Goal: Transaction & Acquisition: Purchase product/service

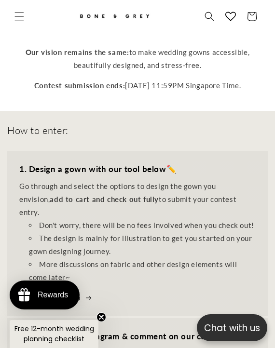
scroll to position [415, 0]
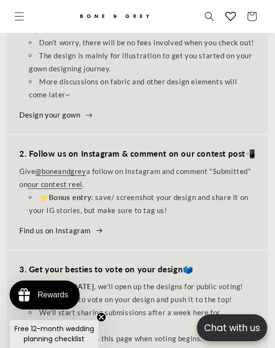
click at [60, 108] on link "Design your gown" at bounding box center [56, 114] width 74 height 13
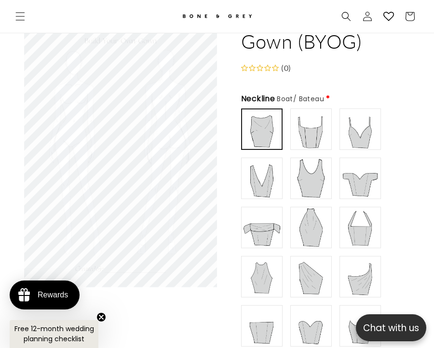
scroll to position [78, 0]
click at [274, 131] on img at bounding box center [311, 129] width 39 height 39
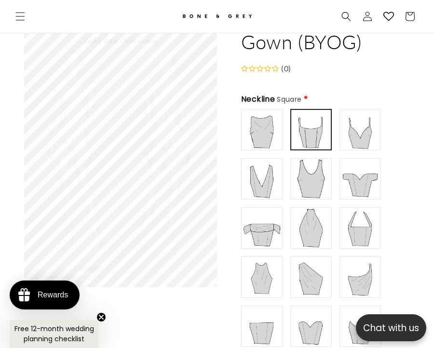
scroll to position [0, 379]
click at [259, 135] on img at bounding box center [261, 129] width 39 height 39
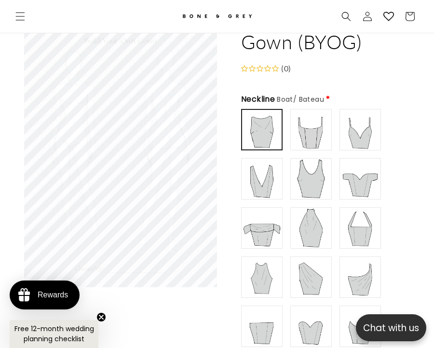
click at [274, 134] on img at bounding box center [360, 129] width 39 height 39
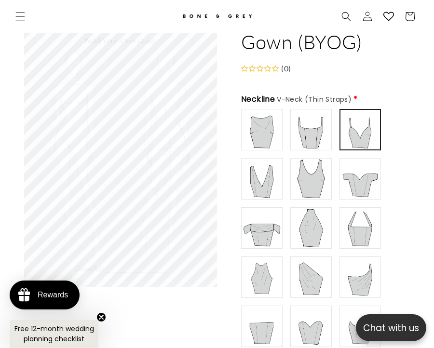
click at [274, 133] on img at bounding box center [311, 129] width 39 height 39
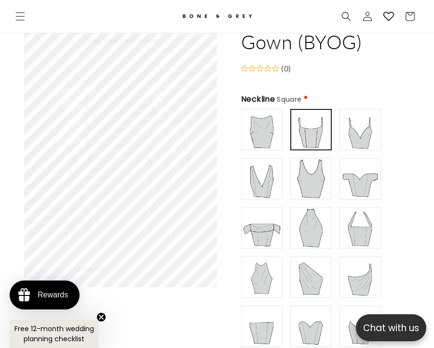
click at [274, 176] on img at bounding box center [360, 179] width 39 height 39
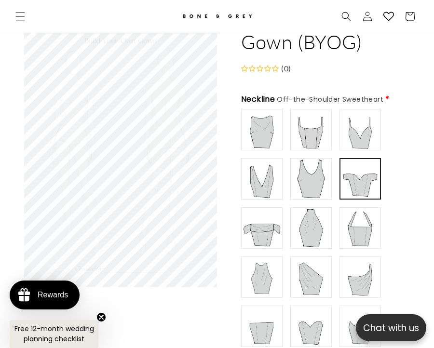
scroll to position [0, 758]
click at [274, 170] on img at bounding box center [311, 179] width 39 height 39
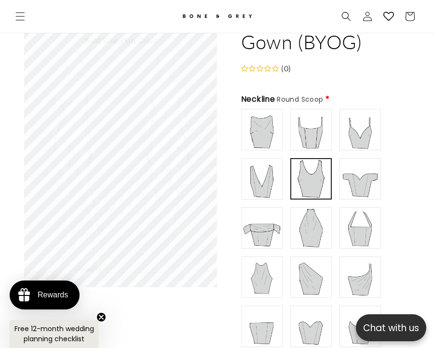
click at [274, 132] on img at bounding box center [311, 129] width 39 height 39
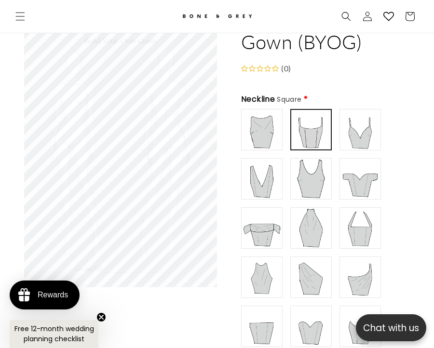
click at [264, 140] on img at bounding box center [261, 129] width 39 height 39
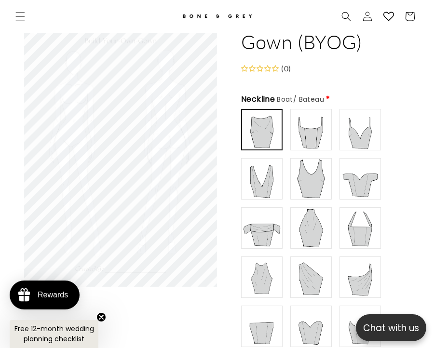
scroll to position [0, 0]
click at [260, 179] on img at bounding box center [261, 179] width 39 height 39
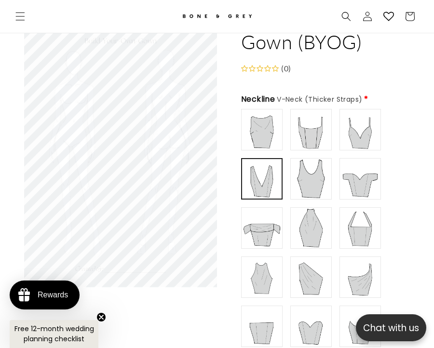
click at [271, 229] on img at bounding box center [261, 228] width 39 height 39
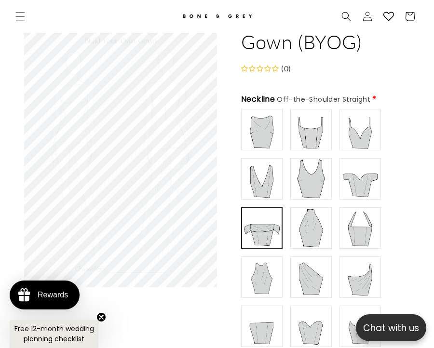
click at [274, 232] on img at bounding box center [311, 228] width 39 height 39
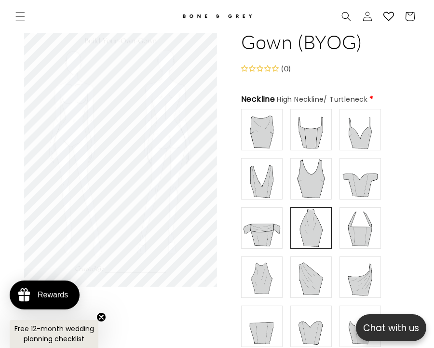
scroll to position [0, 379]
click at [274, 232] on img at bounding box center [360, 228] width 39 height 39
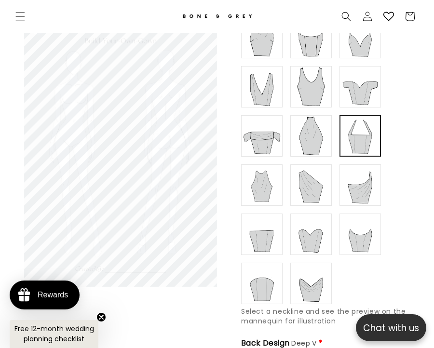
scroll to position [172, 0]
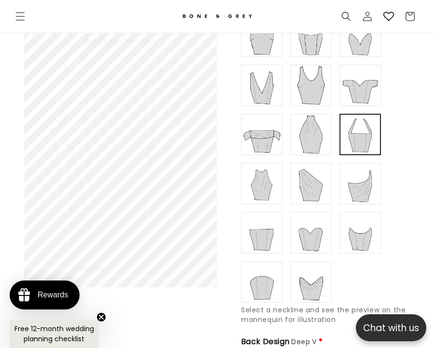
click at [274, 167] on img at bounding box center [360, 183] width 39 height 39
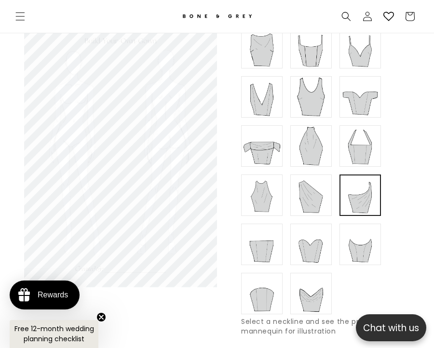
click at [274, 249] on img at bounding box center [360, 244] width 39 height 39
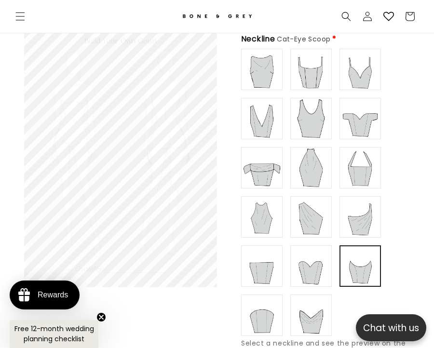
scroll to position [167, 0]
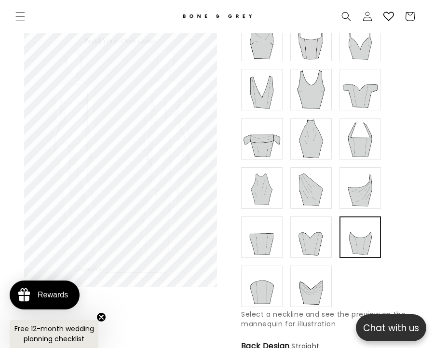
click at [274, 298] on img at bounding box center [311, 286] width 39 height 39
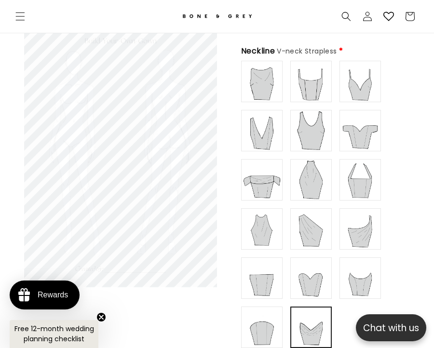
scroll to position [128, 0]
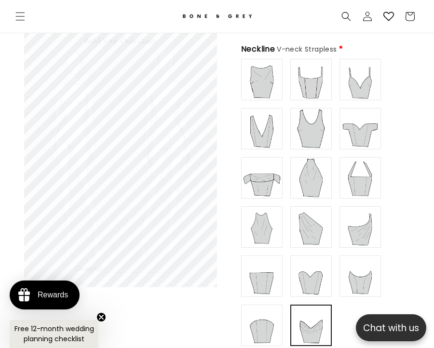
click at [266, 308] on img at bounding box center [261, 325] width 39 height 39
click at [262, 276] on img at bounding box center [261, 276] width 39 height 39
click at [274, 281] on img at bounding box center [311, 276] width 39 height 39
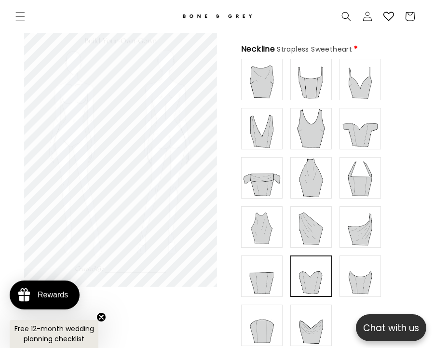
click at [274, 233] on img at bounding box center [261, 227] width 39 height 39
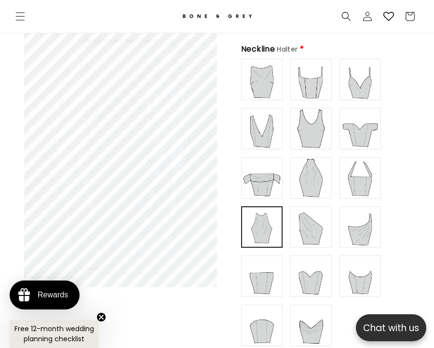
click at [274, 227] on img at bounding box center [311, 227] width 39 height 39
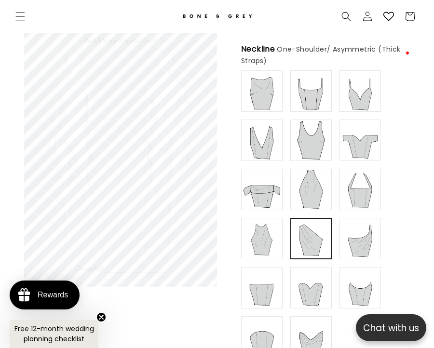
scroll to position [0, 379]
click at [256, 181] on img at bounding box center [261, 189] width 39 height 39
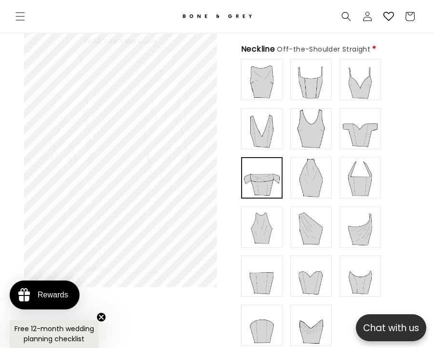
click at [274, 81] on img at bounding box center [311, 79] width 39 height 39
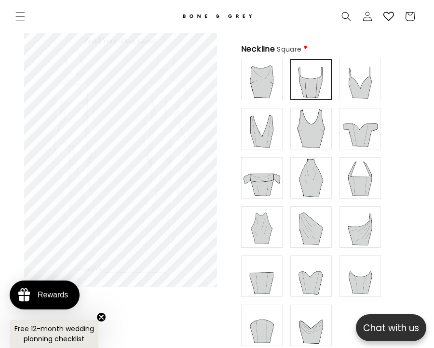
scroll to position [0, 758]
click at [274, 169] on img at bounding box center [360, 178] width 39 height 39
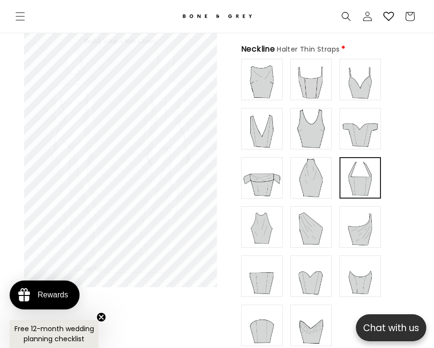
click at [274, 177] on div "Boat/ Bateau" at bounding box center [325, 202] width 169 height 287
click at [274, 128] on img at bounding box center [360, 128] width 39 height 39
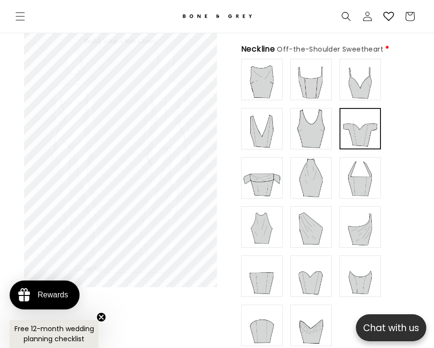
scroll to position [0, 0]
click at [272, 175] on img at bounding box center [261, 178] width 39 height 39
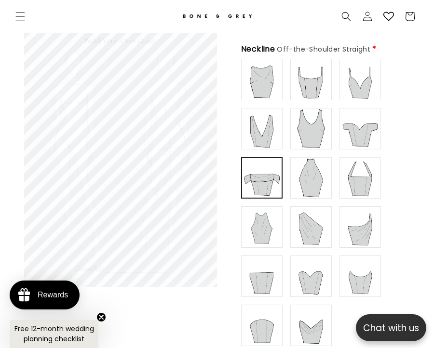
click at [274, 74] on img at bounding box center [360, 79] width 39 height 39
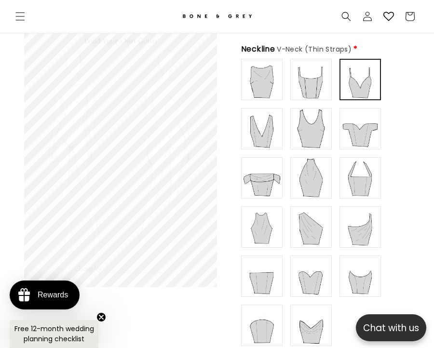
scroll to position [0, 379]
type input "**********"
click at [267, 180] on img at bounding box center [261, 178] width 39 height 39
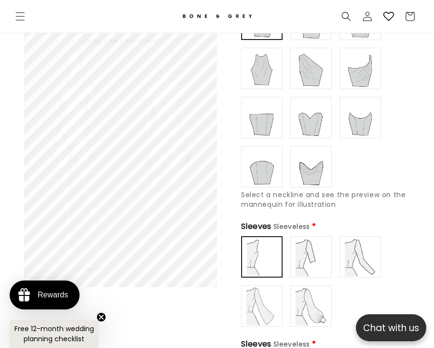
scroll to position [291, 0]
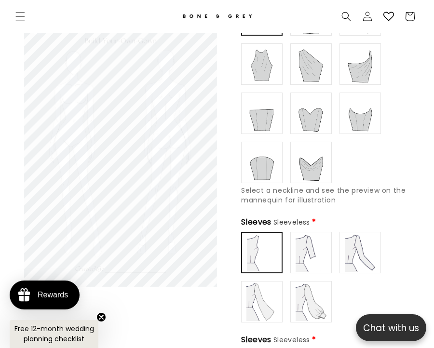
click at [274, 254] on img at bounding box center [360, 252] width 39 height 39
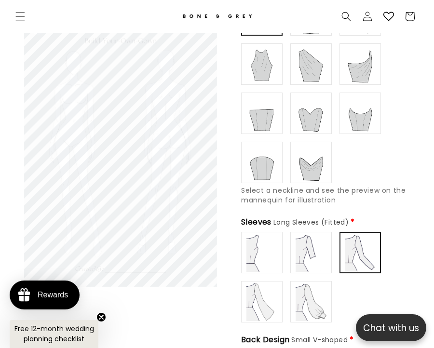
scroll to position [0, 0]
click at [274, 244] on img at bounding box center [311, 252] width 39 height 39
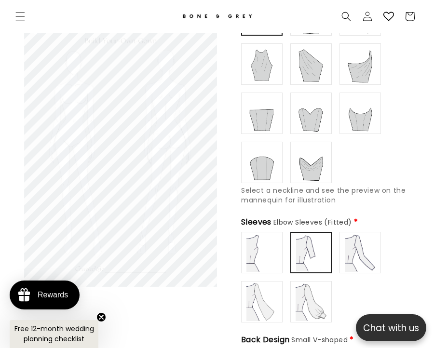
click at [256, 248] on img at bounding box center [261, 252] width 39 height 39
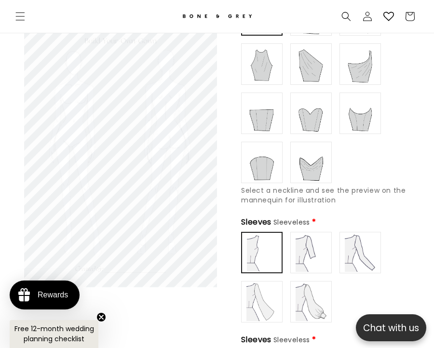
scroll to position [0, 379]
click at [261, 296] on img at bounding box center [261, 301] width 39 height 39
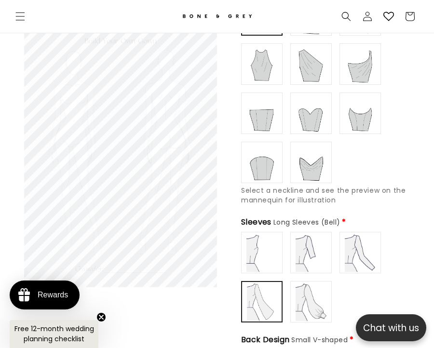
click at [274, 302] on img at bounding box center [311, 301] width 39 height 39
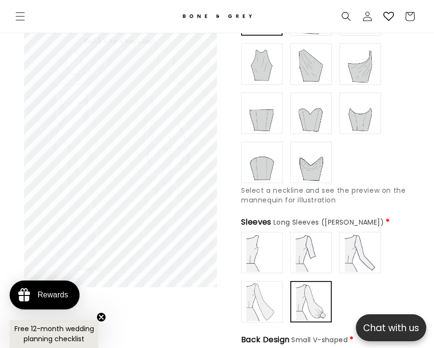
click at [274, 257] on img at bounding box center [360, 252] width 39 height 39
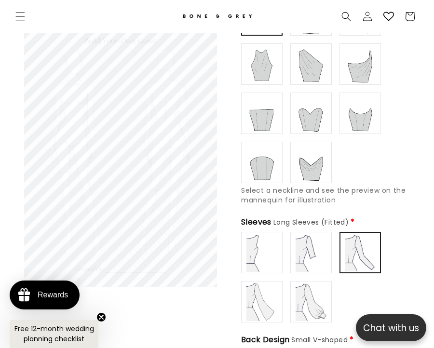
scroll to position [0, 758]
click at [274, 255] on img at bounding box center [311, 252] width 39 height 39
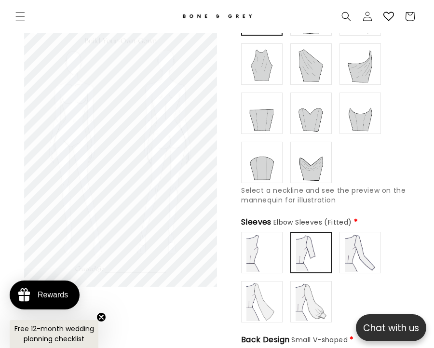
type input "**********"
click at [274, 249] on img at bounding box center [360, 252] width 39 height 39
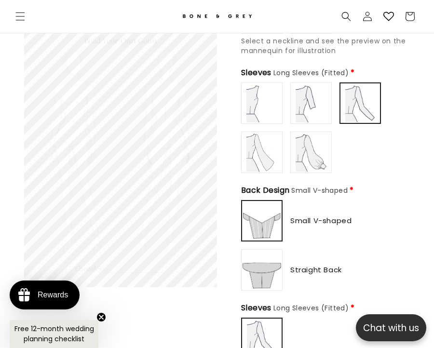
scroll to position [443, 0]
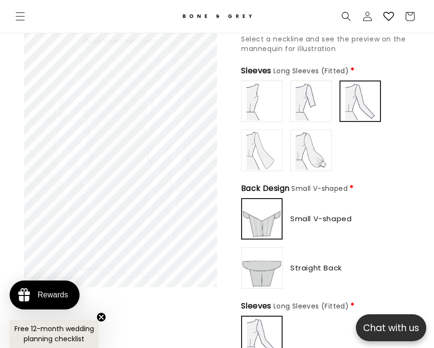
click at [269, 267] on img at bounding box center [261, 268] width 39 height 39
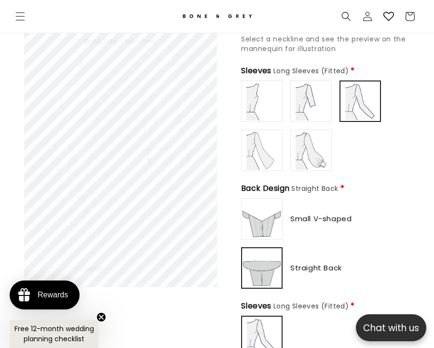
type input "**********"
click at [269, 216] on img at bounding box center [261, 219] width 39 height 39
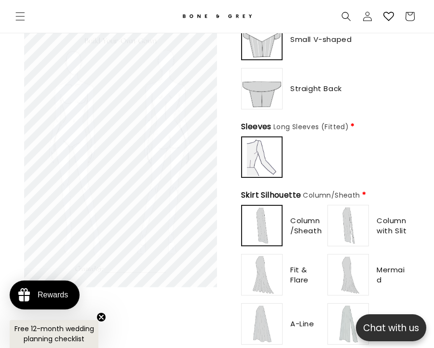
scroll to position [630, 0]
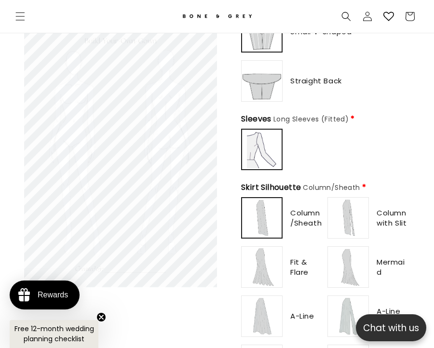
click at [269, 133] on img at bounding box center [262, 150] width 38 height 38
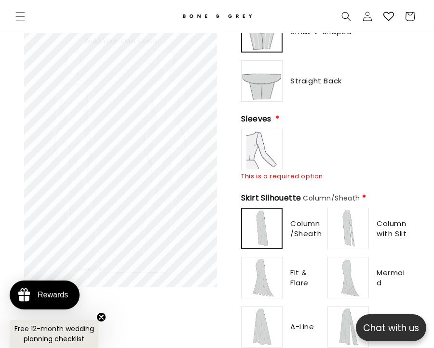
type input "**********"
click at [269, 133] on img at bounding box center [261, 149] width 39 height 39
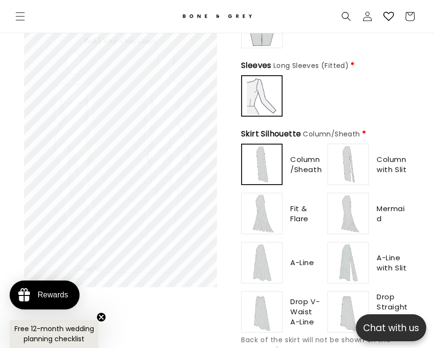
scroll to position [685, 0]
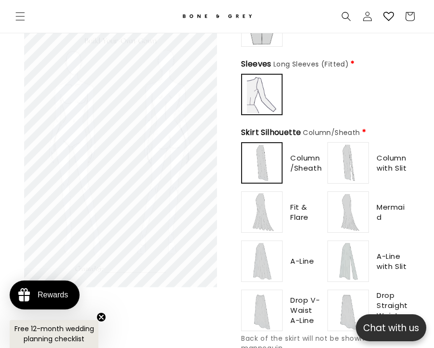
click at [274, 164] on img at bounding box center [348, 163] width 39 height 39
click at [267, 199] on img at bounding box center [261, 212] width 39 height 39
type input "*******"
click at [274, 201] on img at bounding box center [348, 212] width 39 height 39
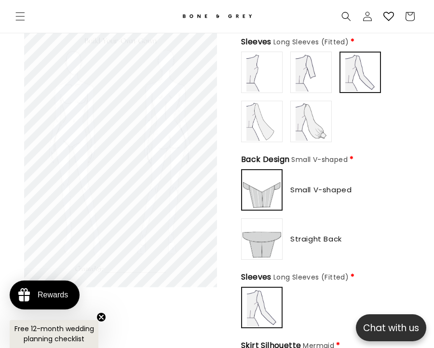
scroll to position [472, 0]
click at [274, 71] on img at bounding box center [360, 72] width 38 height 38
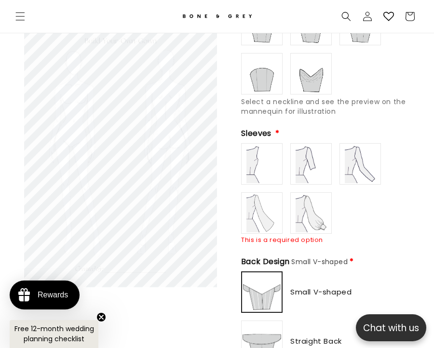
scroll to position [382, 0]
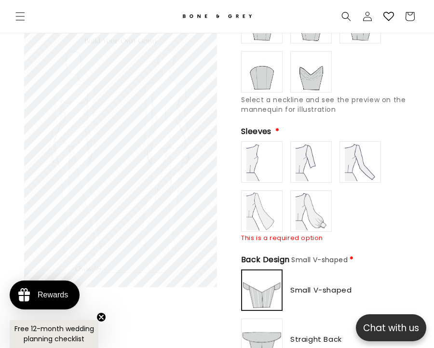
type input "**********"
click at [274, 161] on img at bounding box center [360, 162] width 39 height 39
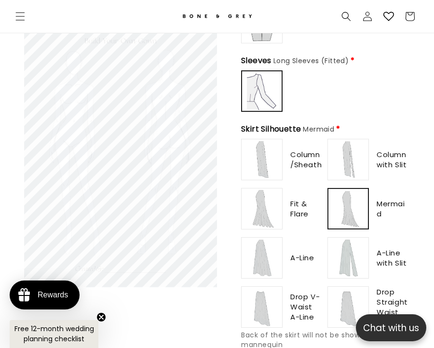
scroll to position [688, 0]
click at [274, 251] on img at bounding box center [348, 257] width 39 height 39
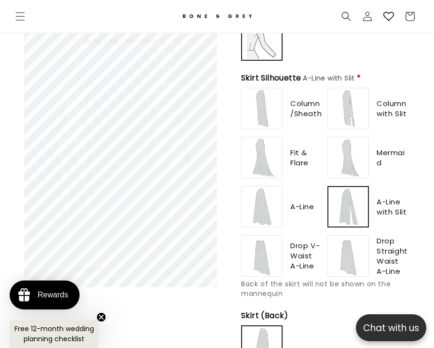
scroll to position [740, 0]
click at [267, 246] on img at bounding box center [261, 255] width 39 height 39
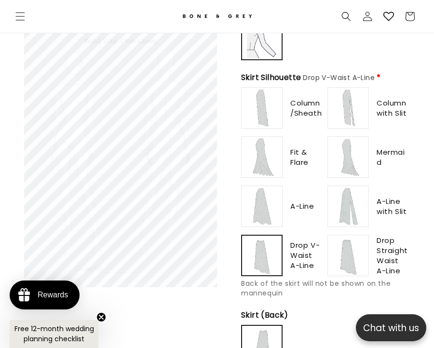
scroll to position [0, 758]
click at [274, 248] on div at bounding box center [348, 255] width 40 height 40
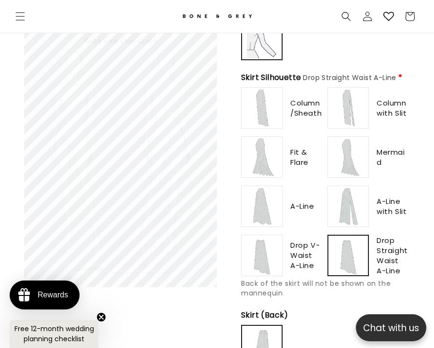
click at [274, 208] on img at bounding box center [348, 206] width 39 height 39
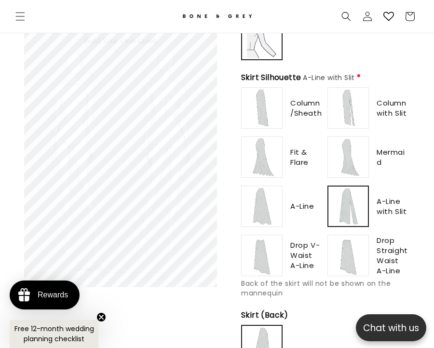
scroll to position [750, 0]
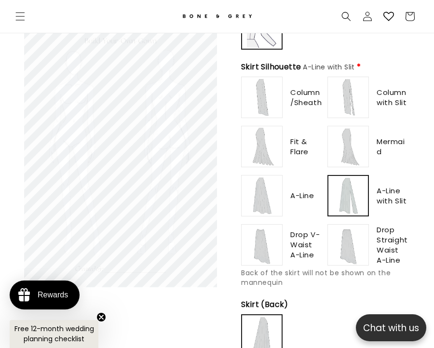
click at [274, 143] on img at bounding box center [348, 146] width 39 height 39
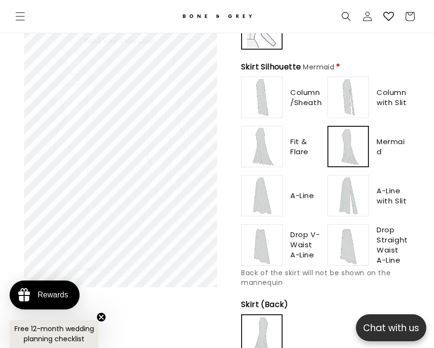
click at [274, 188] on img at bounding box center [348, 195] width 39 height 39
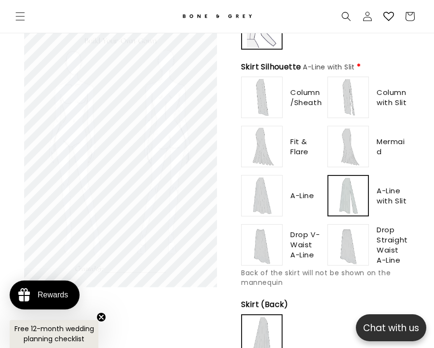
scroll to position [0, 379]
click at [274, 148] on img at bounding box center [348, 146] width 39 height 39
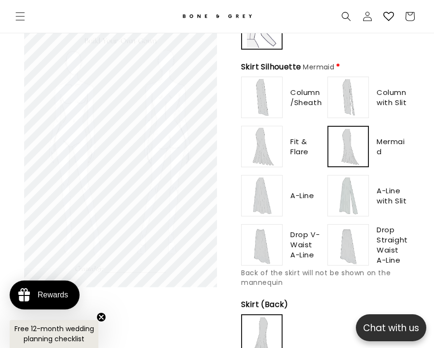
scroll to position [0, 758]
click at [274, 188] on img at bounding box center [348, 195] width 39 height 39
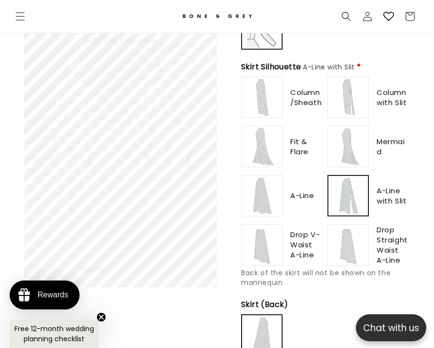
click at [274, 91] on img at bounding box center [348, 97] width 39 height 39
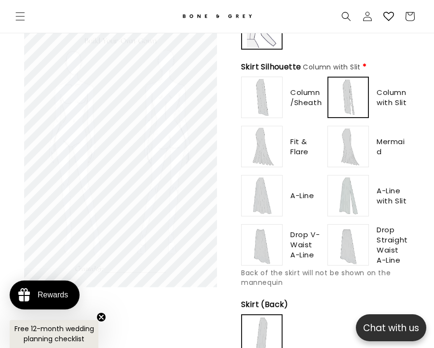
scroll to position [0, 0]
click at [274, 176] on img at bounding box center [348, 195] width 39 height 39
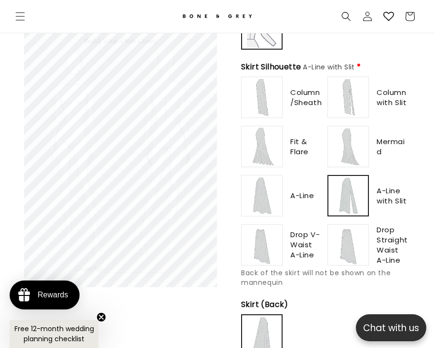
click at [274, 136] on img at bounding box center [348, 146] width 39 height 39
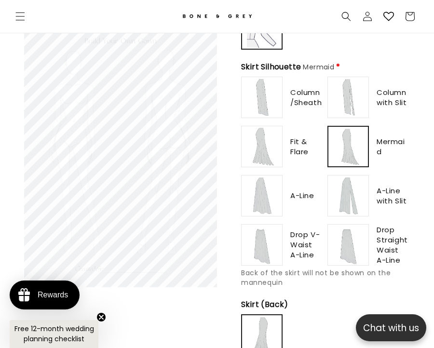
scroll to position [0, 379]
click at [274, 189] on img at bounding box center [348, 195] width 39 height 39
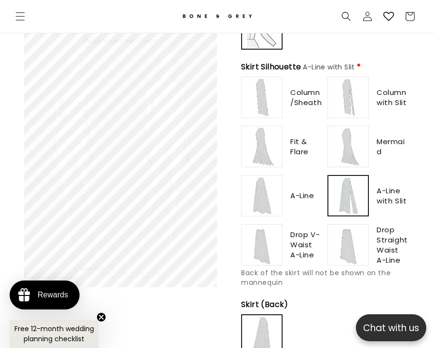
click at [274, 137] on img at bounding box center [348, 146] width 39 height 39
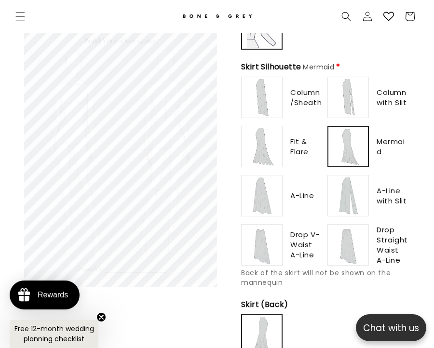
scroll to position [0, 758]
click at [274, 183] on img at bounding box center [348, 195] width 39 height 39
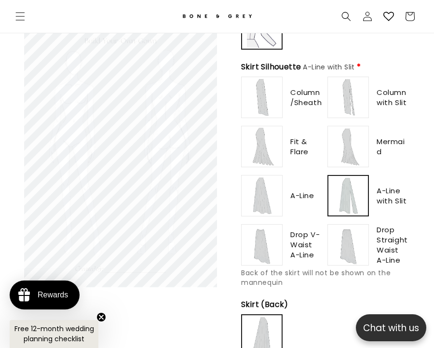
scroll to position [0, 0]
click at [274, 155] on img at bounding box center [348, 146] width 39 height 39
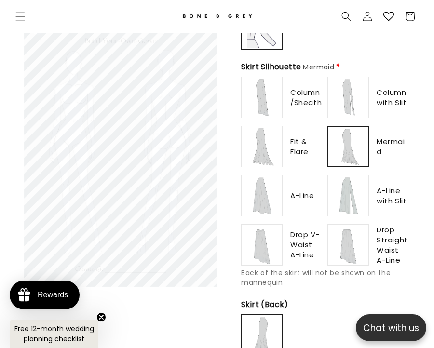
scroll to position [0, 379]
click at [274, 199] on img at bounding box center [348, 195] width 39 height 39
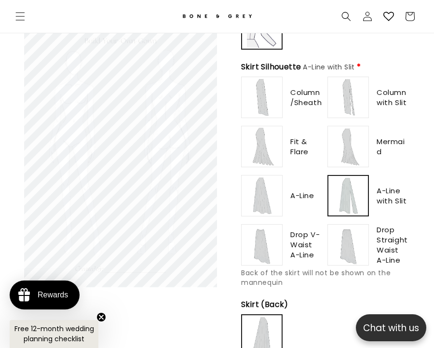
type input "*******"
click at [274, 157] on img at bounding box center [348, 146] width 39 height 39
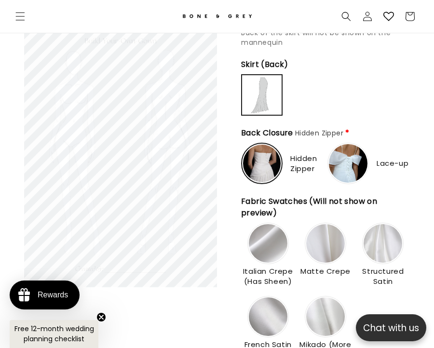
scroll to position [0, 0]
click at [274, 158] on img at bounding box center [348, 163] width 39 height 39
click at [268, 169] on img at bounding box center [261, 163] width 39 height 39
type input "*******"
click at [274, 157] on img at bounding box center [348, 163] width 39 height 39
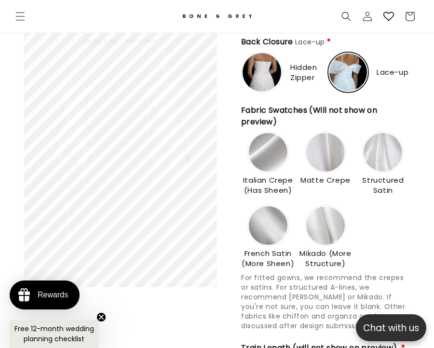
scroll to position [0, 758]
type input "**********"
click at [273, 145] on img at bounding box center [268, 152] width 39 height 39
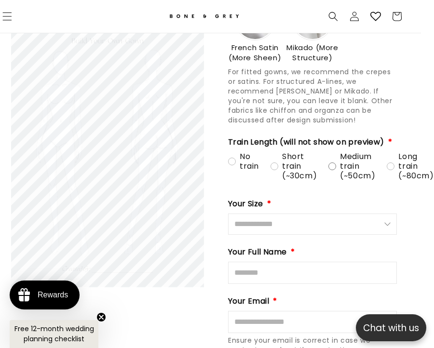
scroll to position [0, 379]
type input "**********"
click at [274, 158] on div "Long train (~80cm)" at bounding box center [410, 166] width 47 height 29
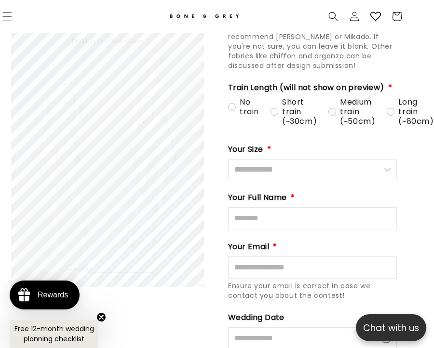
scroll to position [1345, 13]
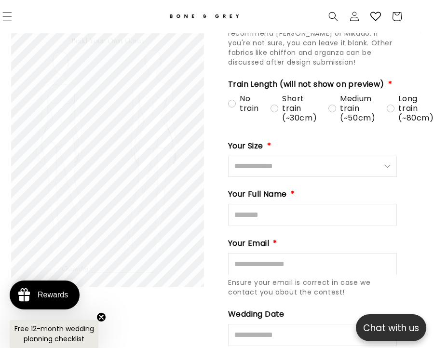
click at [274, 148] on div "Your Size * US 0 / UK 2 / AU 4 US 2 / UK 4 / AU 6 US 4 / UK 6 / AU 8" at bounding box center [312, 158] width 169 height 37
click at [274, 163] on input "Size" at bounding box center [312, 166] width 169 height 21
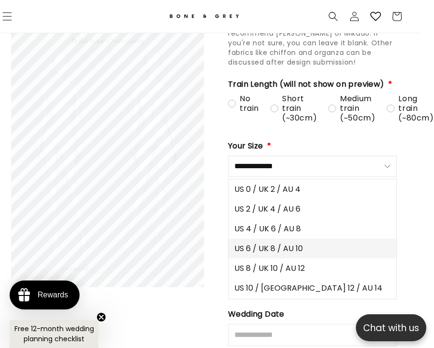
click at [274, 239] on button "US 6 / UK 8 / AU 10" at bounding box center [313, 249] width 168 height 20
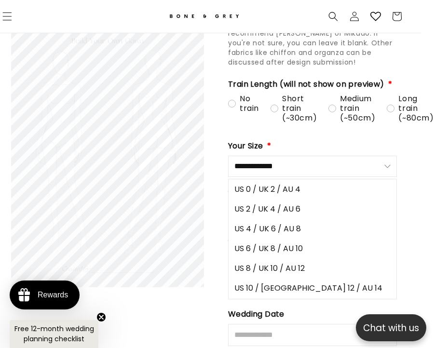
type input "**********"
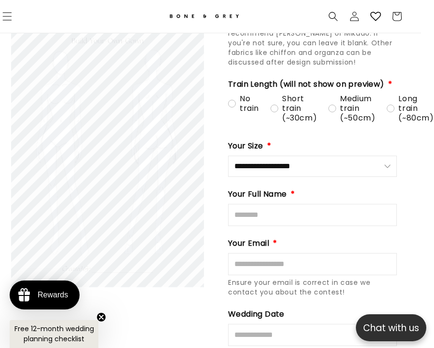
scroll to position [0, 0]
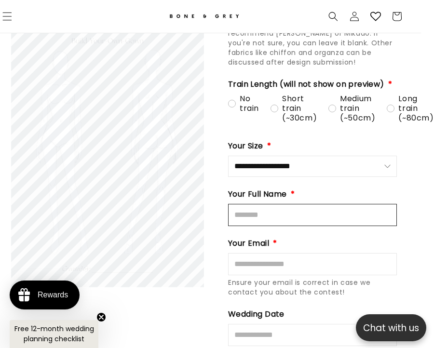
click at [274, 212] on input "Full Name" at bounding box center [312, 215] width 169 height 22
type input "**********"
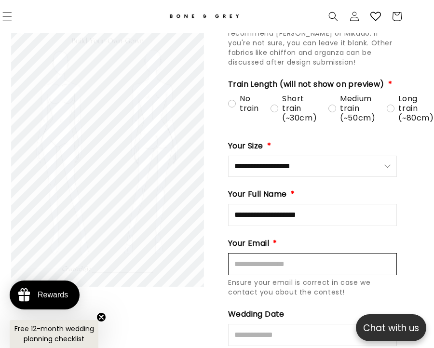
click at [274, 259] on input "Email" at bounding box center [312, 264] width 169 height 22
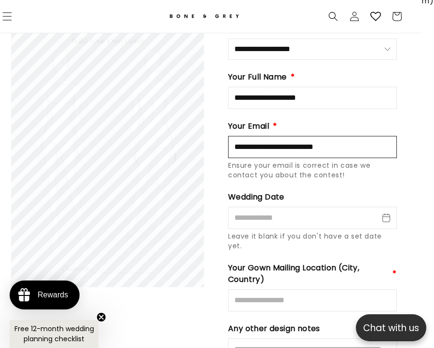
scroll to position [1463, 13]
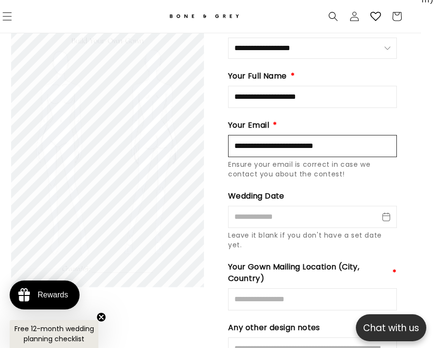
type input "**********"
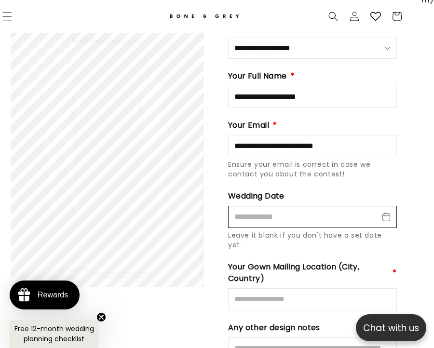
click at [274, 218] on input "Wedding Date" at bounding box center [312, 217] width 169 height 22
click at [274, 214] on input "**" at bounding box center [312, 217] width 169 height 22
click at [274, 209] on input "**" at bounding box center [312, 217] width 169 height 22
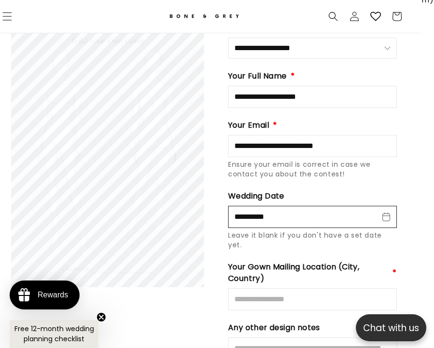
type input "**********"
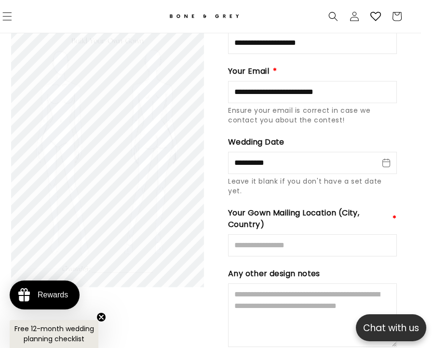
scroll to position [1520, 13]
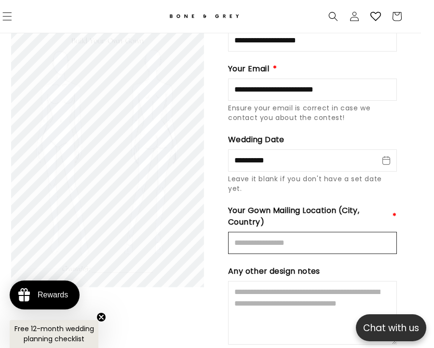
click at [274, 235] on input "Mailing Location" at bounding box center [312, 243] width 169 height 22
type input "*********"
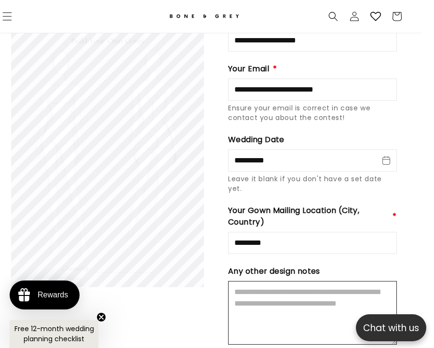
click at [274, 281] on textarea "Design Notes" at bounding box center [312, 313] width 169 height 64
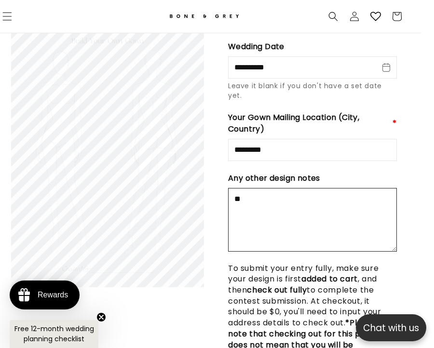
scroll to position [0, 379]
click at [237, 188] on textarea "********" at bounding box center [312, 220] width 169 height 64
type textarea "**********"
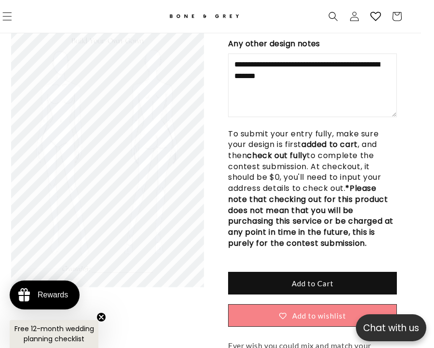
scroll to position [0, 0]
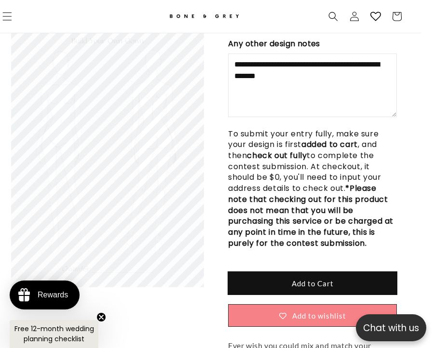
click at [274, 272] on button "Add to Cart" at bounding box center [312, 283] width 169 height 23
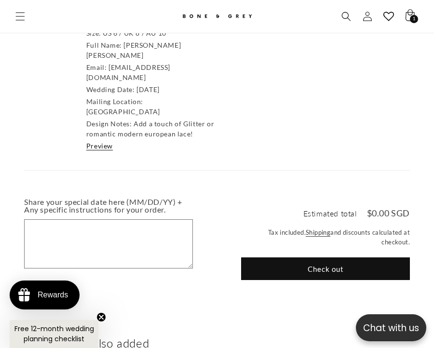
scroll to position [0, 758]
